Goal: Task Accomplishment & Management: Use online tool/utility

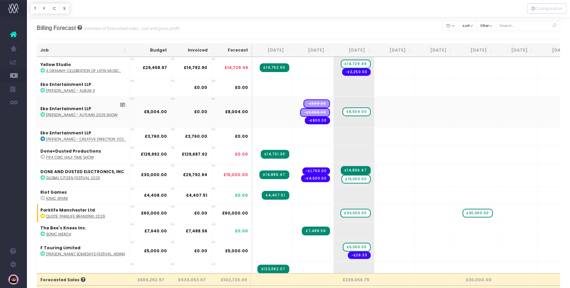
click at [316, 103] on span "-£500.00" at bounding box center [317, 103] width 27 height 9
click at [361, 178] on span "£15,000.00" at bounding box center [356, 179] width 29 height 9
click at [361, 179] on span "£15,000.00" at bounding box center [356, 179] width 29 height 9
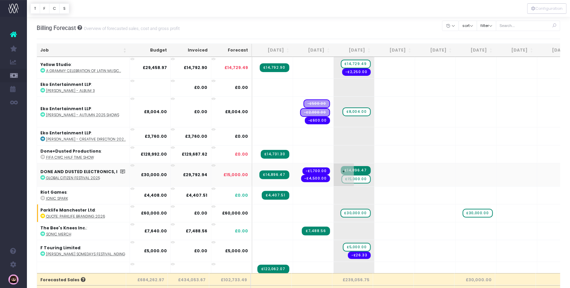
click at [365, 179] on span "£15,000.00" at bounding box center [356, 179] width 29 height 9
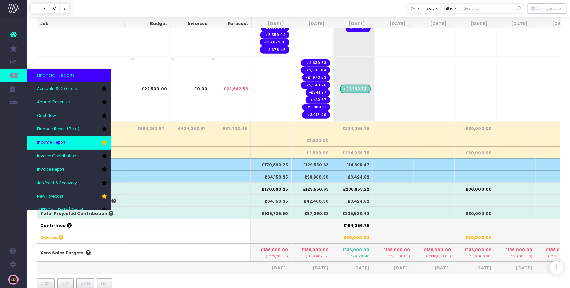
click at [64, 140] on span "Income Report" at bounding box center [51, 143] width 28 height 6
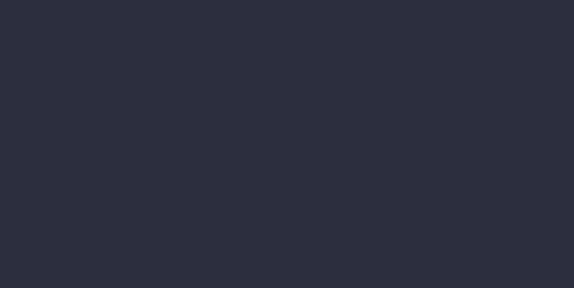
select select "job"
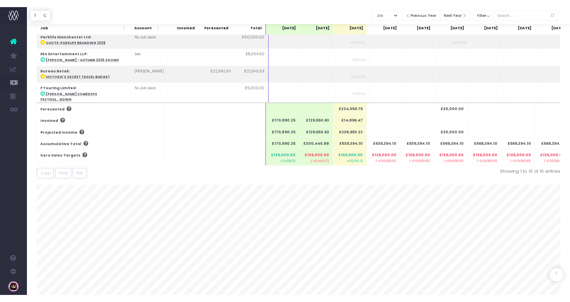
scroll to position [138, 0]
